Goal: Book appointment/travel/reservation

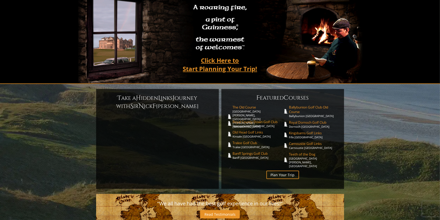
scroll to position [51, 0]
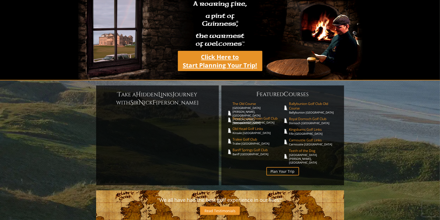
click at [216, 51] on link "Click Here to Start Planning Your Trip!" at bounding box center [220, 61] width 85 height 20
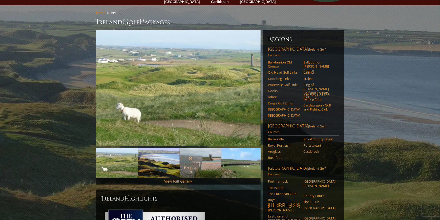
scroll to position [25, 0]
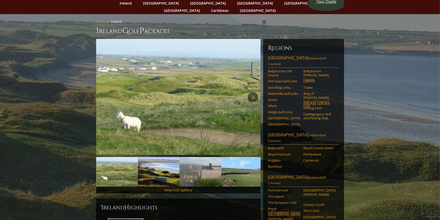
click at [258, 92] on link "Next" at bounding box center [253, 97] width 10 height 10
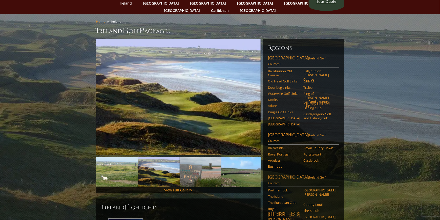
click at [273, 104] on link "Adare" at bounding box center [284, 106] width 32 height 4
